Goal: Find contact information: Obtain details needed to contact an individual or organization

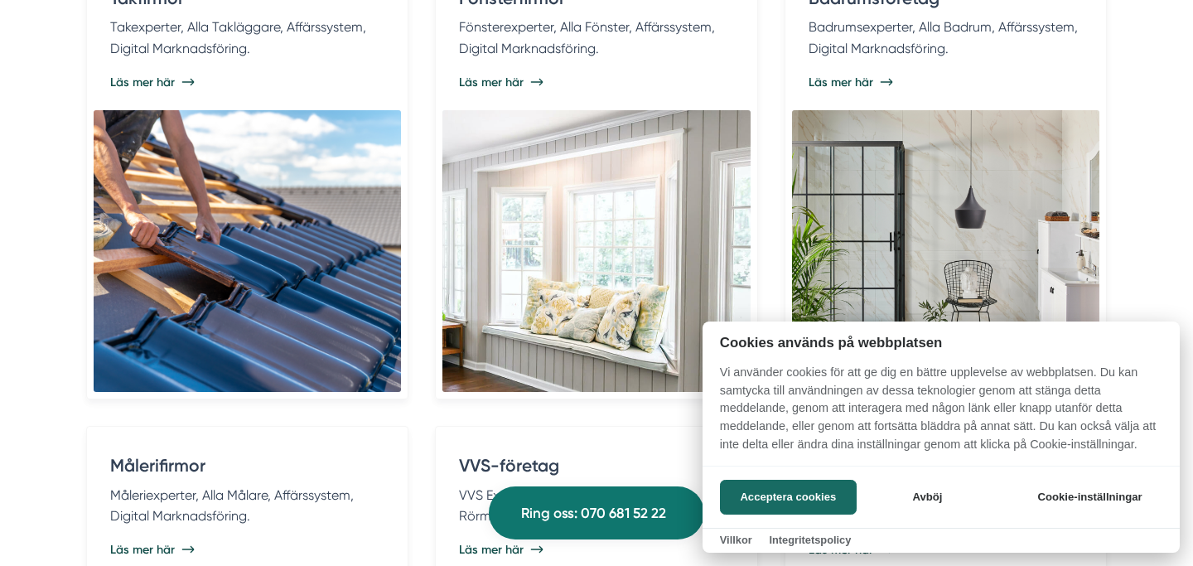
scroll to position [3279, 0]
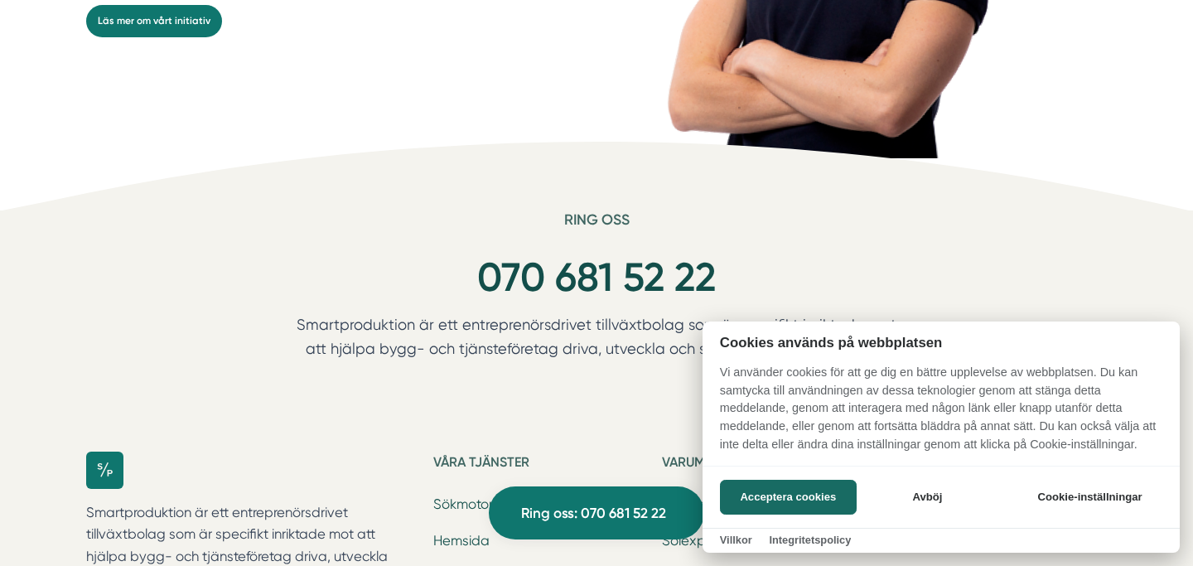
scroll to position [4815, 0]
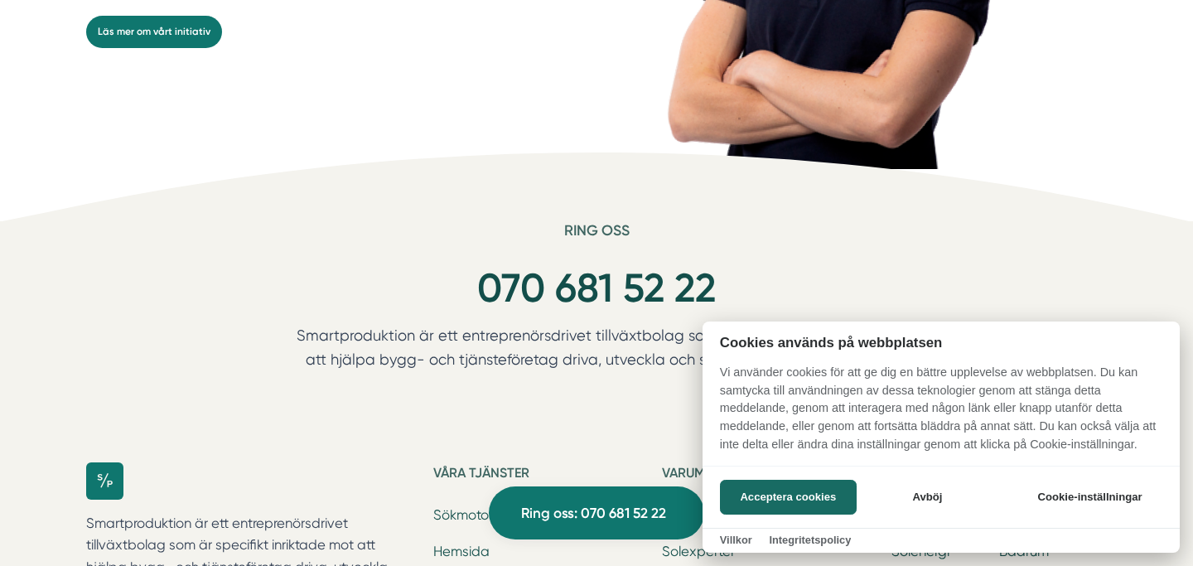
click at [526, 407] on div at bounding box center [596, 283] width 1193 height 566
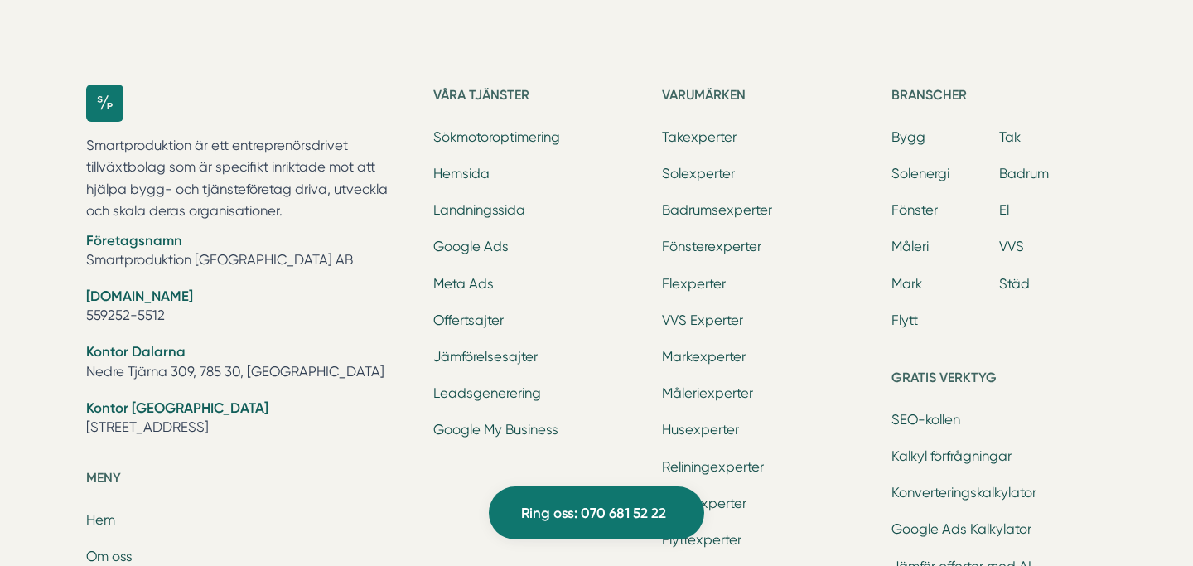
scroll to position [5173, 0]
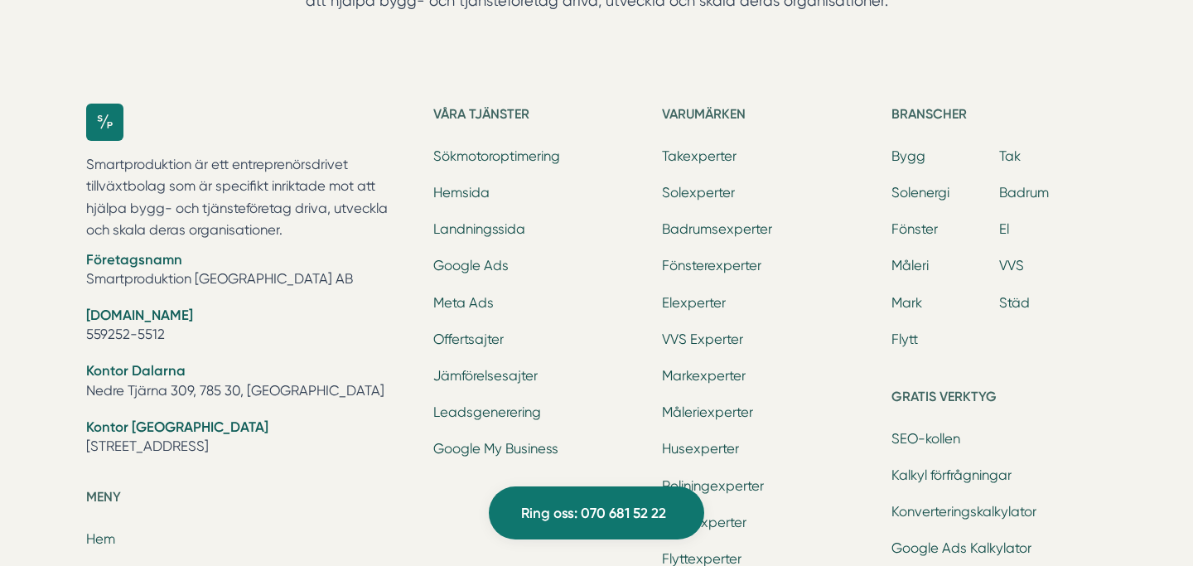
drag, startPoint x: 215, startPoint y: 340, endPoint x: 80, endPoint y: 337, distance: 135.8
click at [80, 337] on div "Smartproduktion är ett entreprenörsdrivet tillväxtbolag som är specifikt inrikt…" at bounding box center [596, 520] width 1060 height 887
copy li "559252-5512"
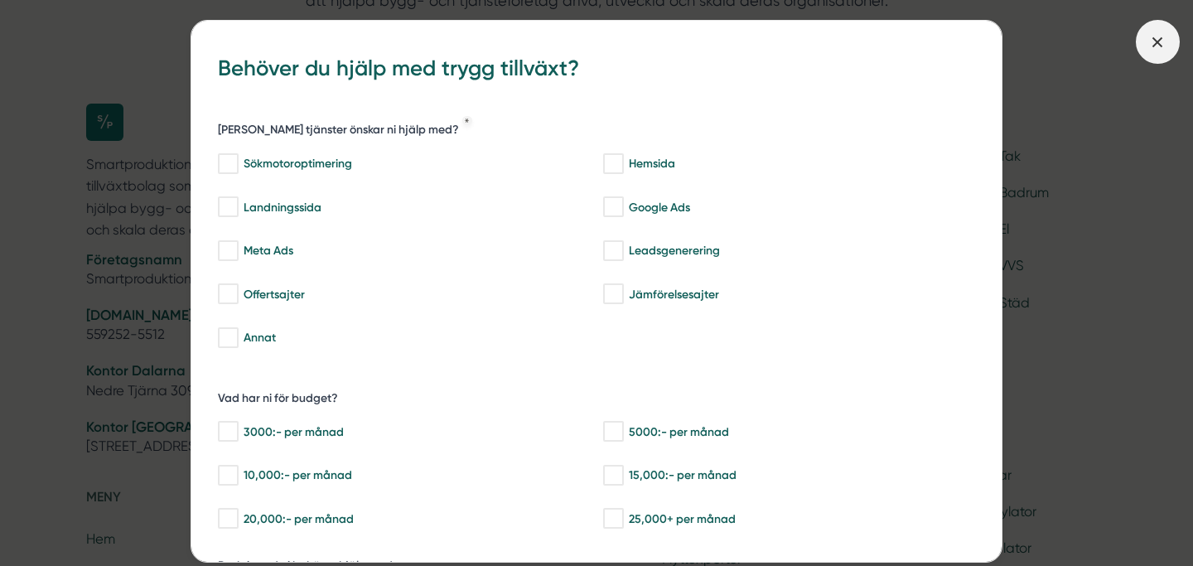
click at [1161, 36] on icon at bounding box center [1157, 42] width 18 height 18
